Goal: Information Seeking & Learning: Learn about a topic

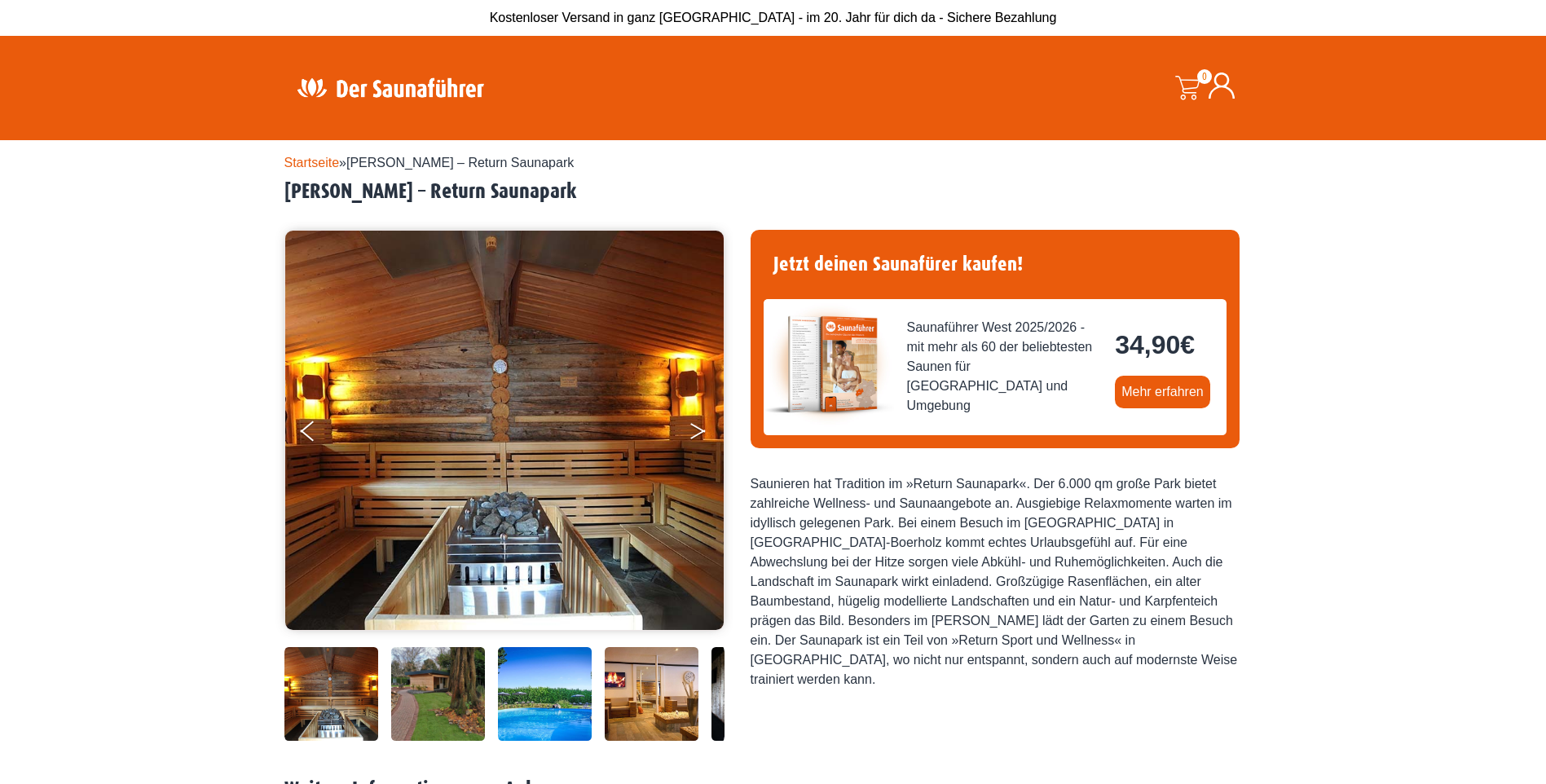
click at [697, 426] on icon "Next" at bounding box center [697, 427] width 15 height 10
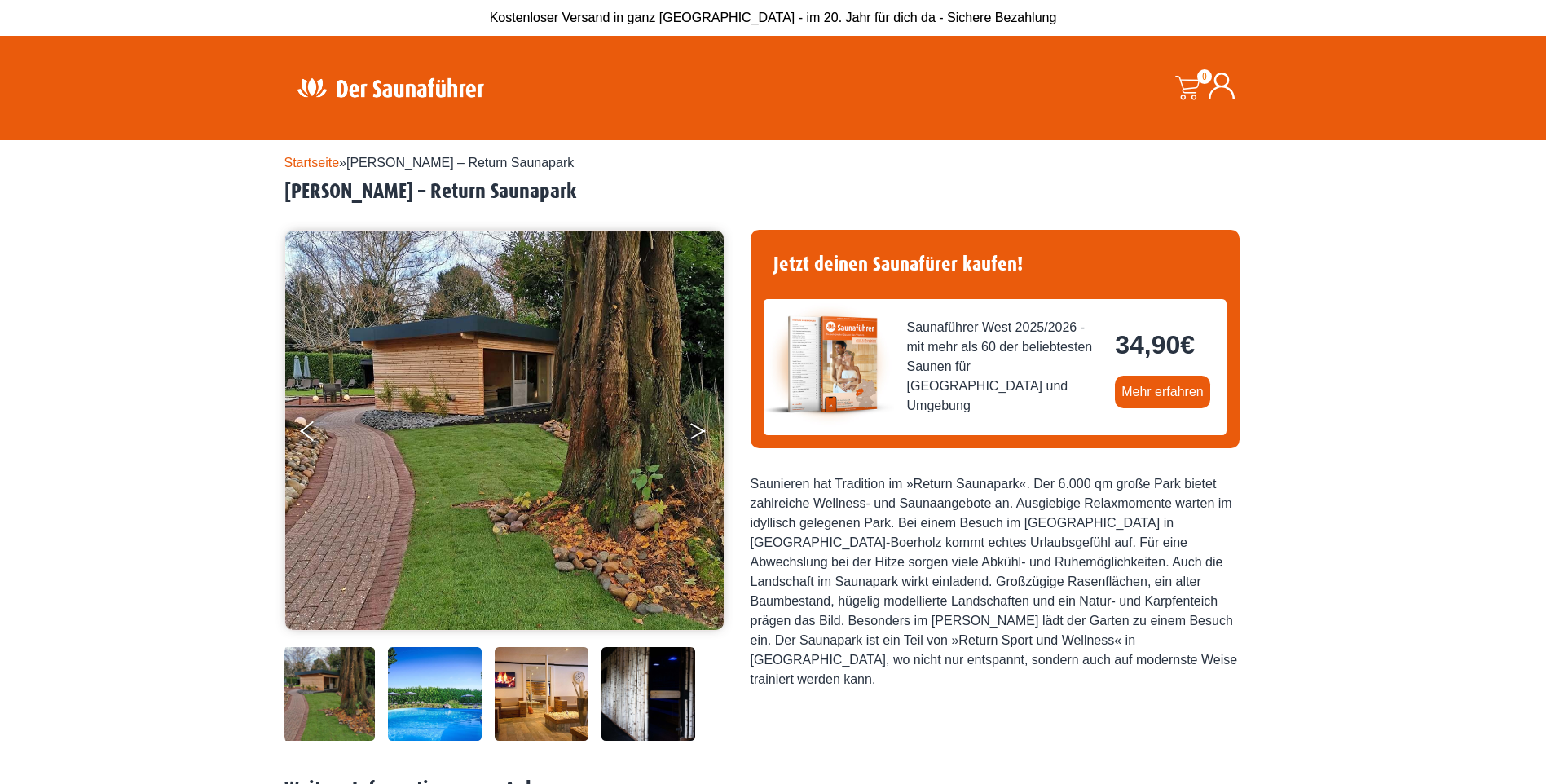
click at [697, 426] on icon "Next" at bounding box center [697, 427] width 15 height 10
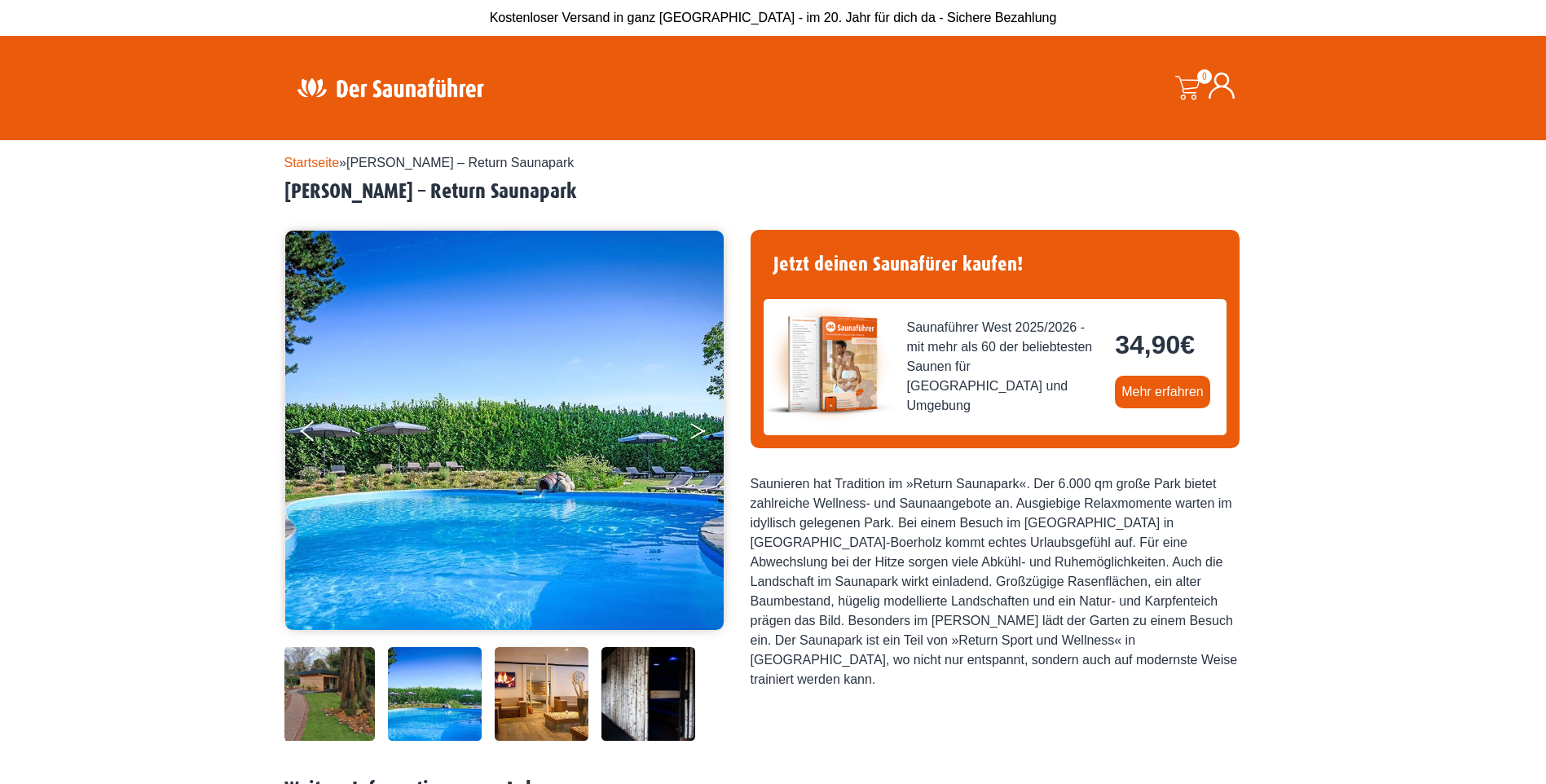
click at [697, 426] on icon "Next" at bounding box center [697, 427] width 15 height 10
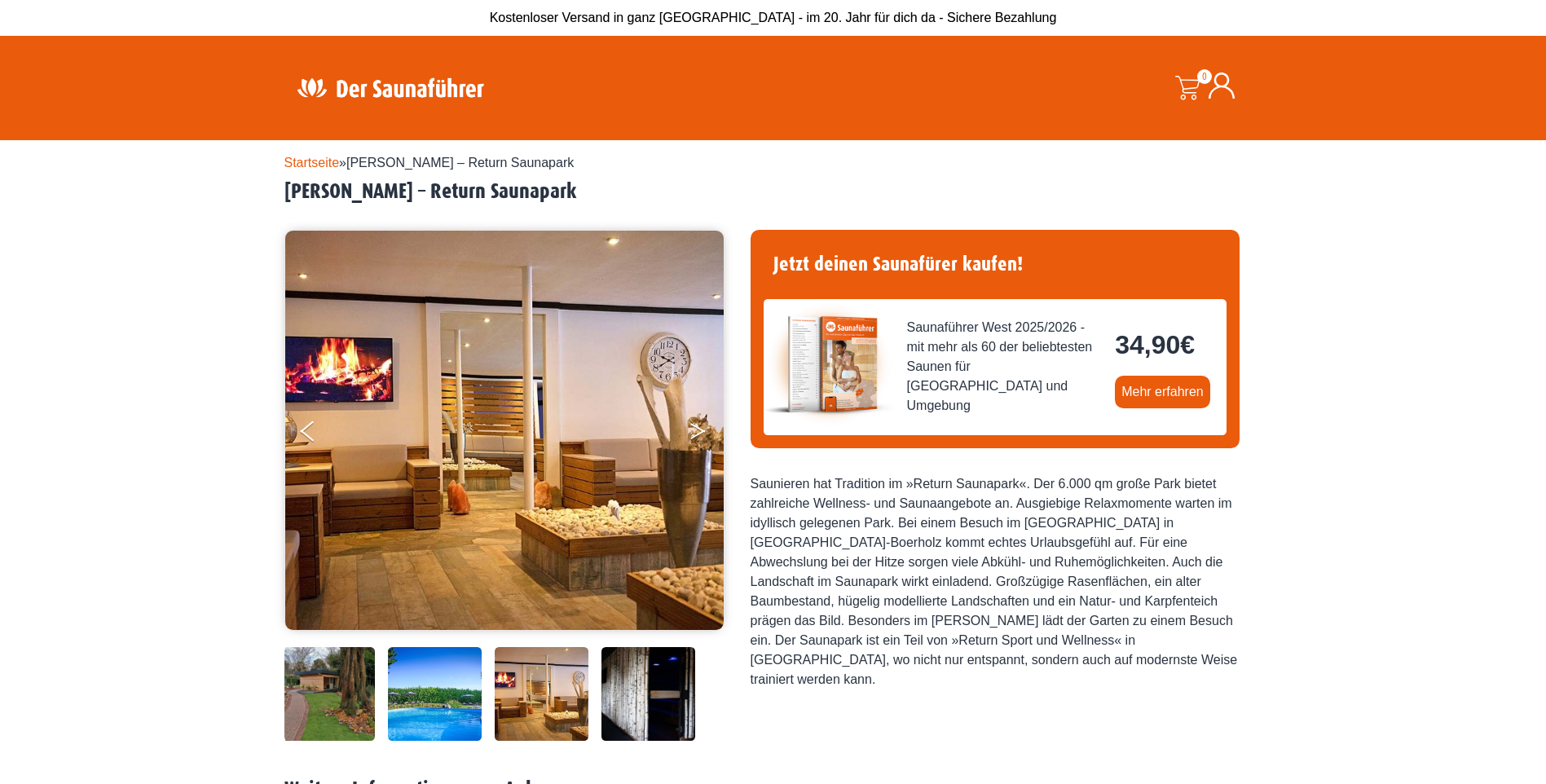
click at [697, 426] on icon "Next" at bounding box center [697, 427] width 15 height 10
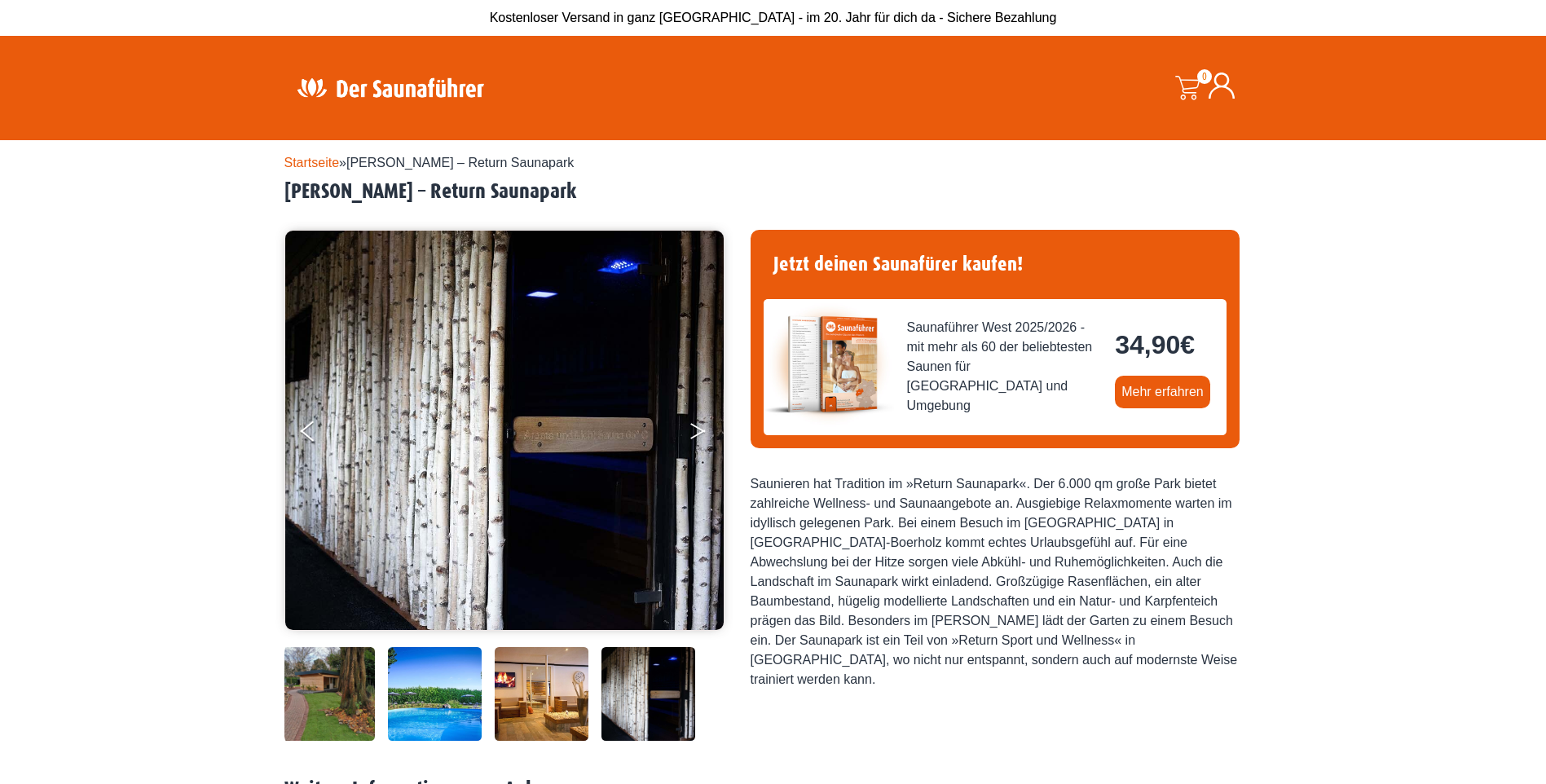
click at [697, 426] on icon "Next" at bounding box center [697, 427] width 15 height 10
click at [696, 433] on button "Next" at bounding box center [709, 434] width 41 height 41
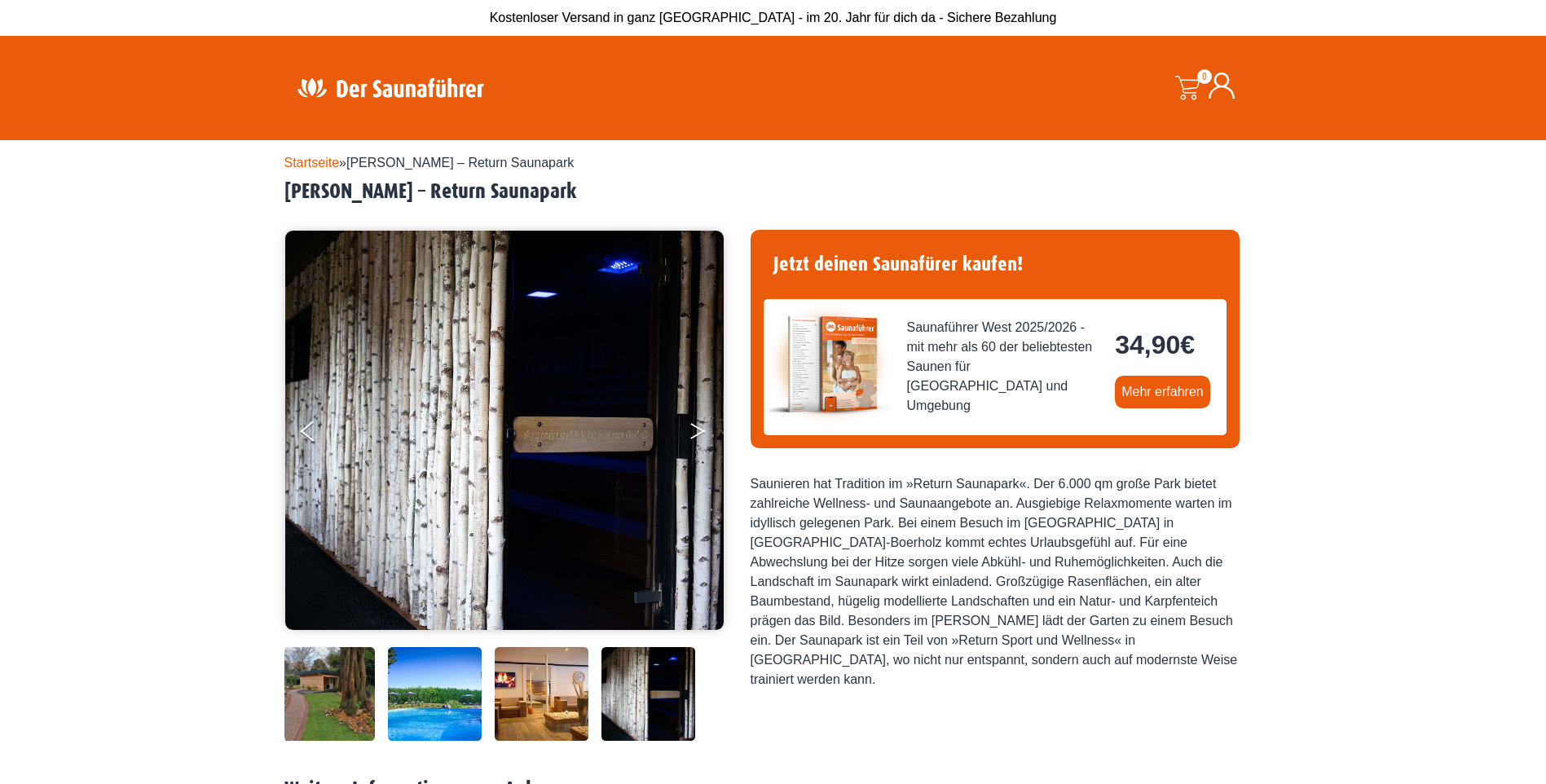
click at [696, 433] on button "Next" at bounding box center [709, 434] width 41 height 41
click at [691, 431] on button "Next" at bounding box center [709, 434] width 41 height 41
click at [311, 425] on icon "Previous" at bounding box center [307, 427] width 15 height 10
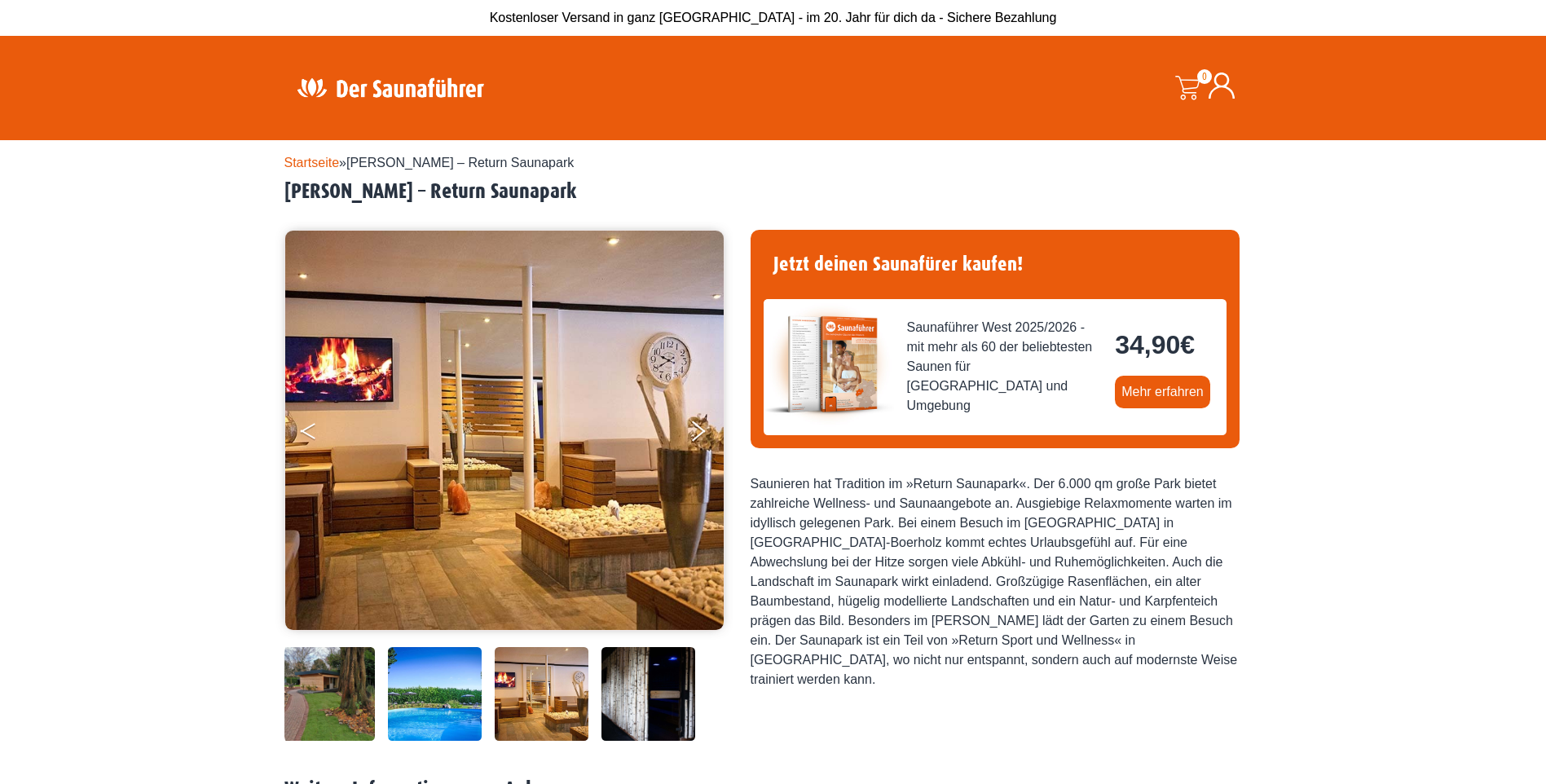
click at [311, 426] on icon "Previous" at bounding box center [307, 427] width 15 height 10
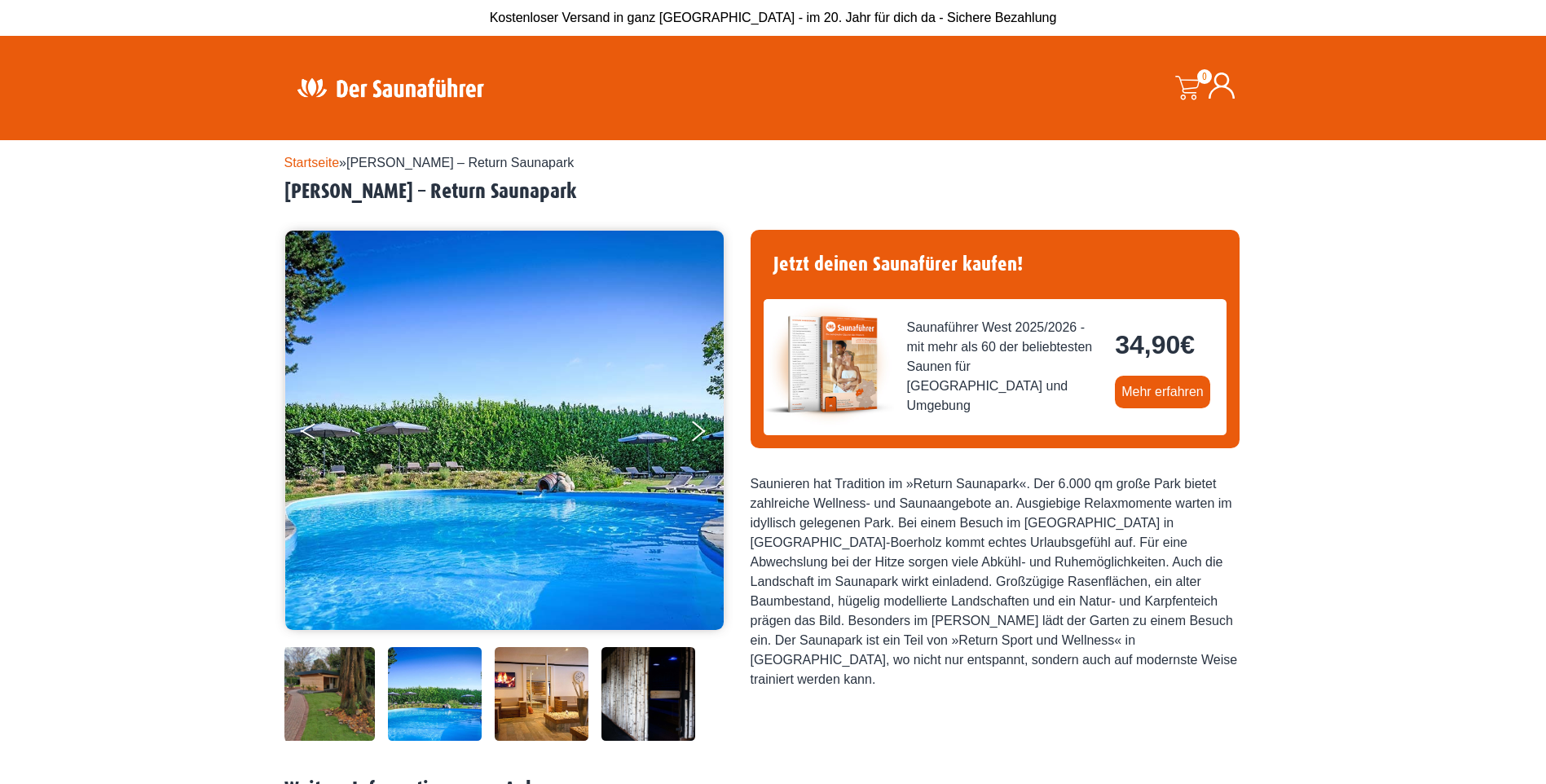
click at [311, 426] on icon "Previous" at bounding box center [307, 427] width 15 height 10
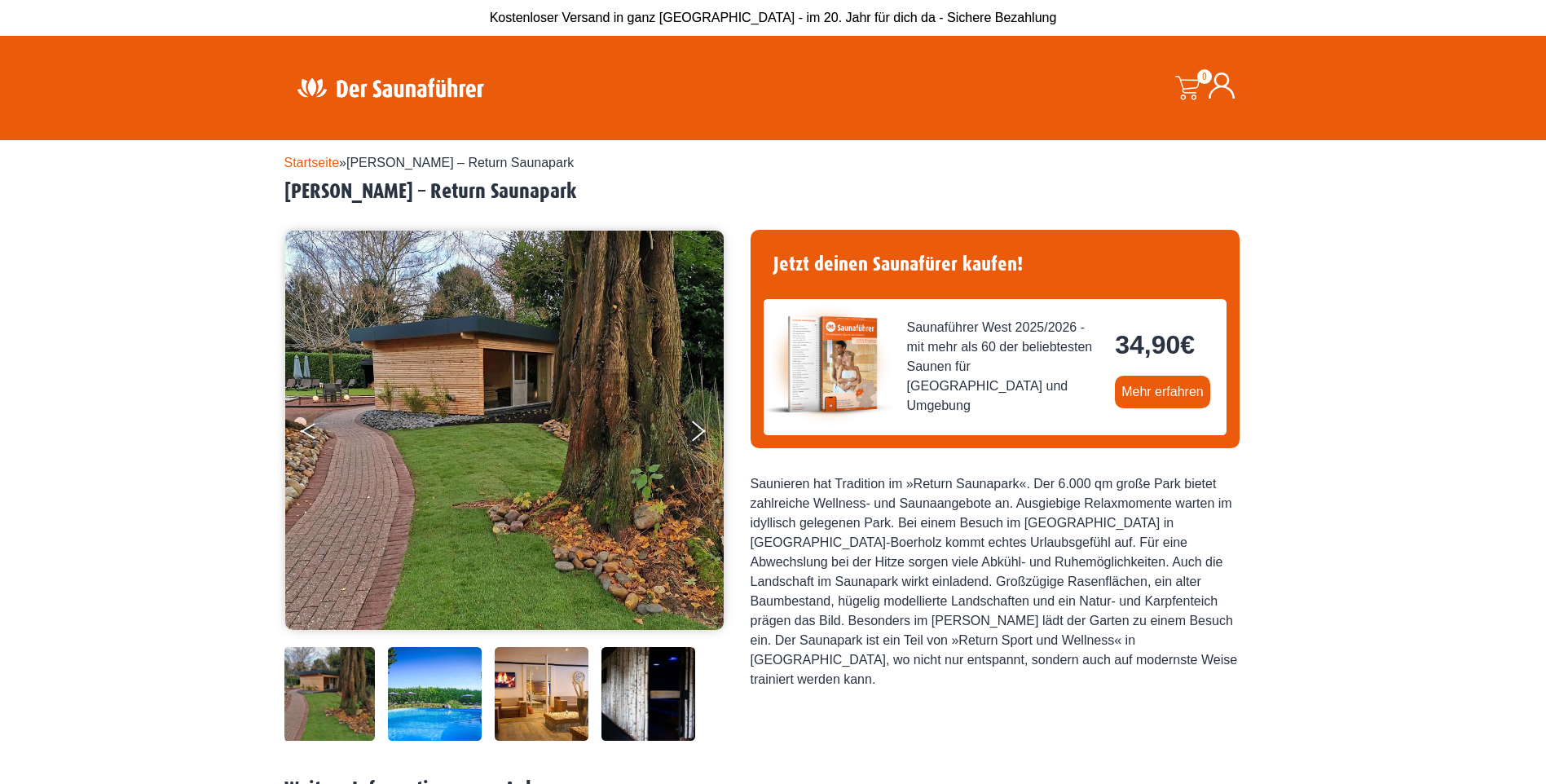
click at [311, 426] on icon "Previous" at bounding box center [307, 427] width 15 height 10
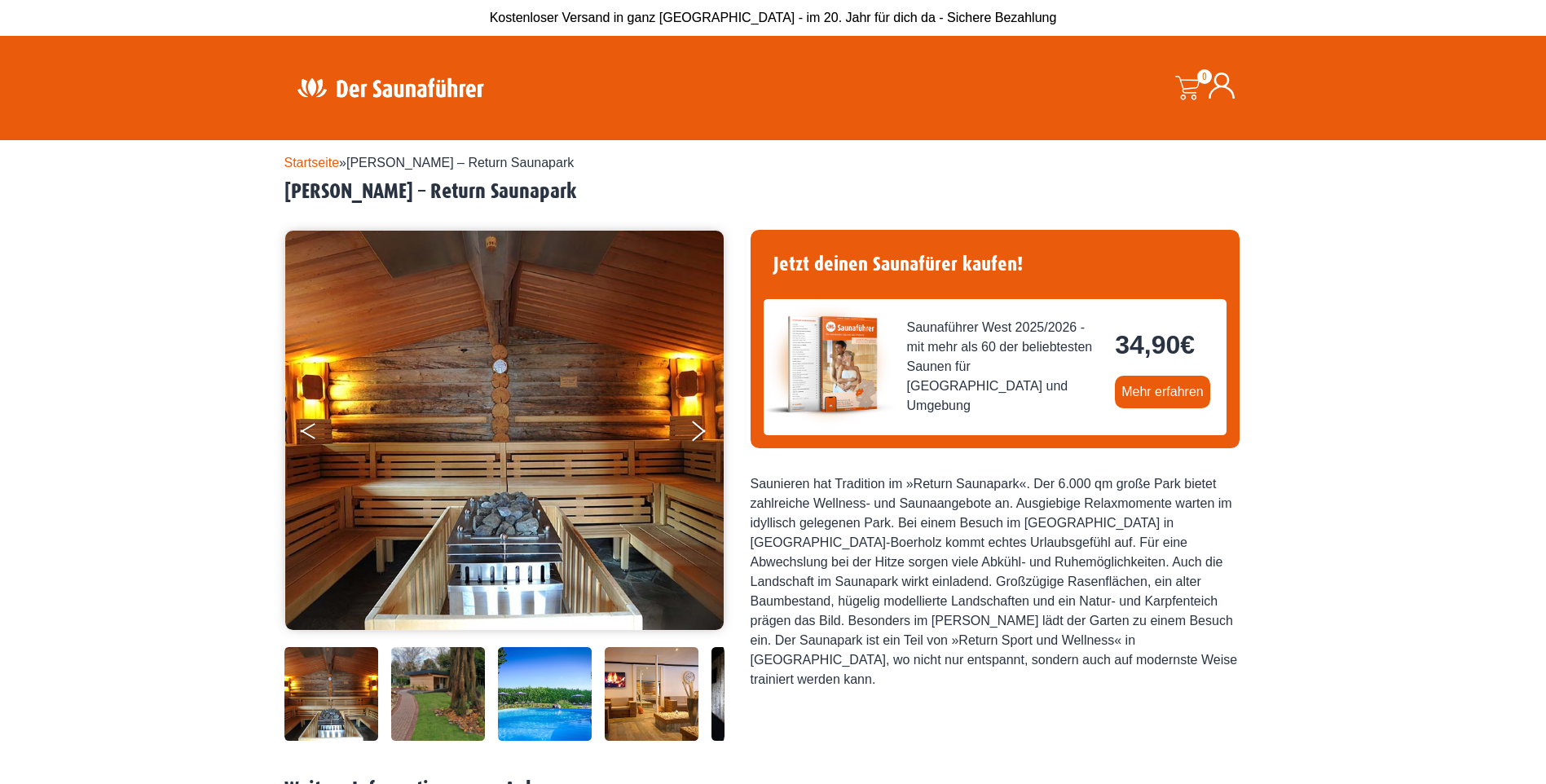
click at [311, 426] on icon "Previous" at bounding box center [307, 427] width 15 height 10
